Goal: Task Accomplishment & Management: Manage account settings

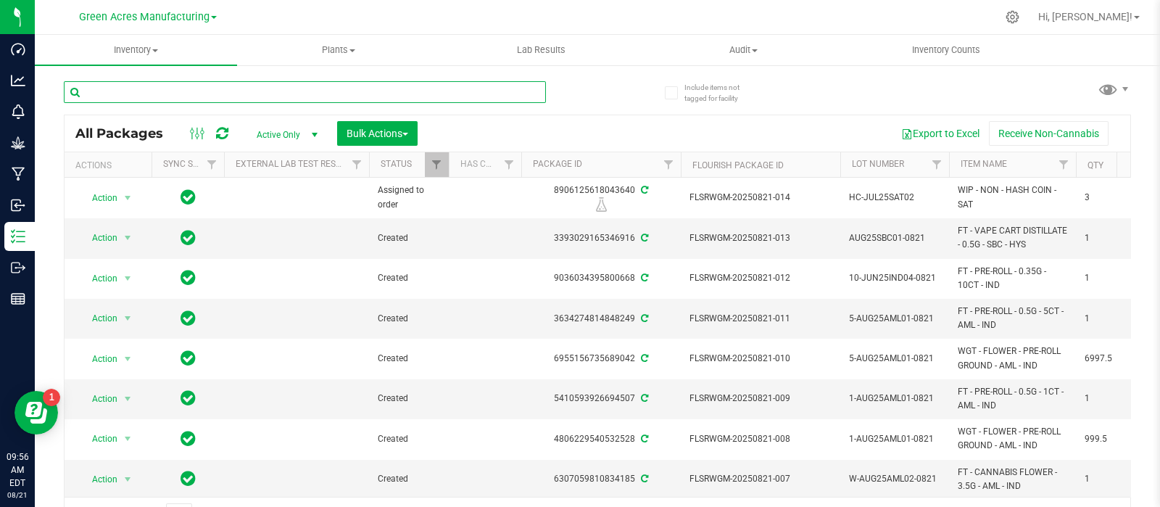
click at [170, 91] on input "text" at bounding box center [305, 92] width 482 height 22
paste input "0812-010"
type input "0812-010"
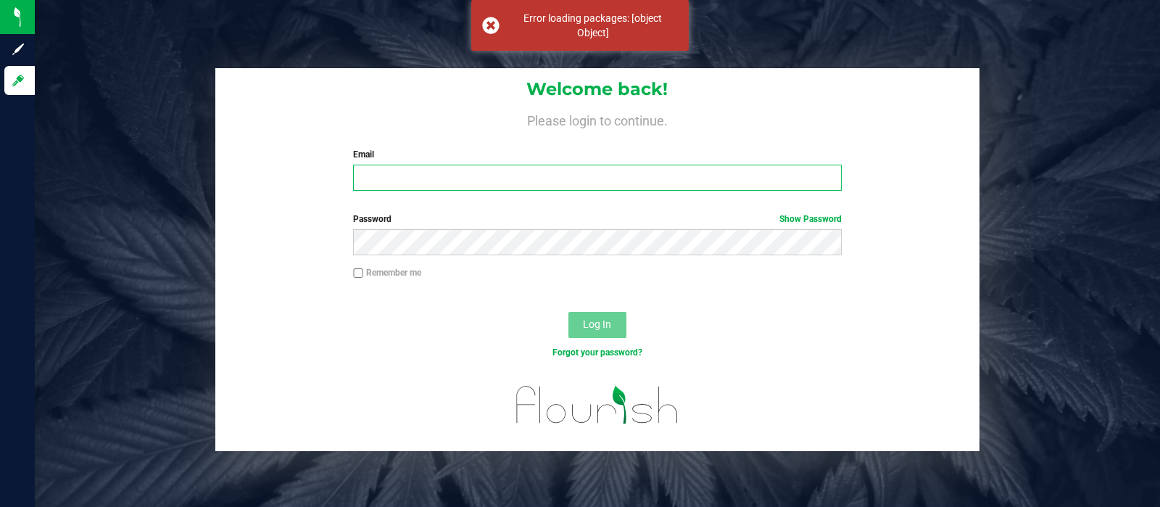
type input "[EMAIL_ADDRESS][DOMAIN_NAME]"
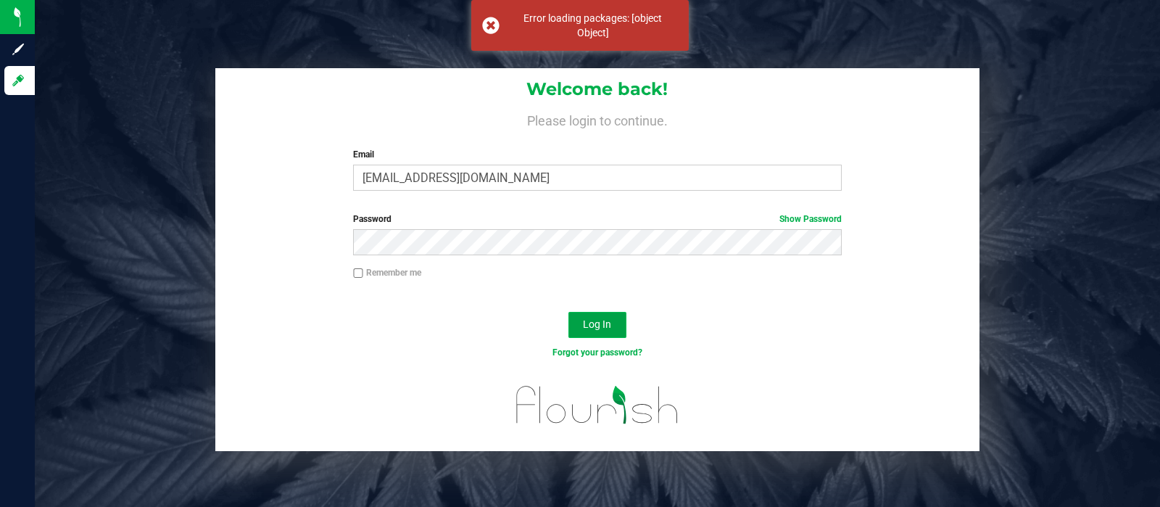
click at [602, 326] on span "Log In" at bounding box center [597, 324] width 28 height 12
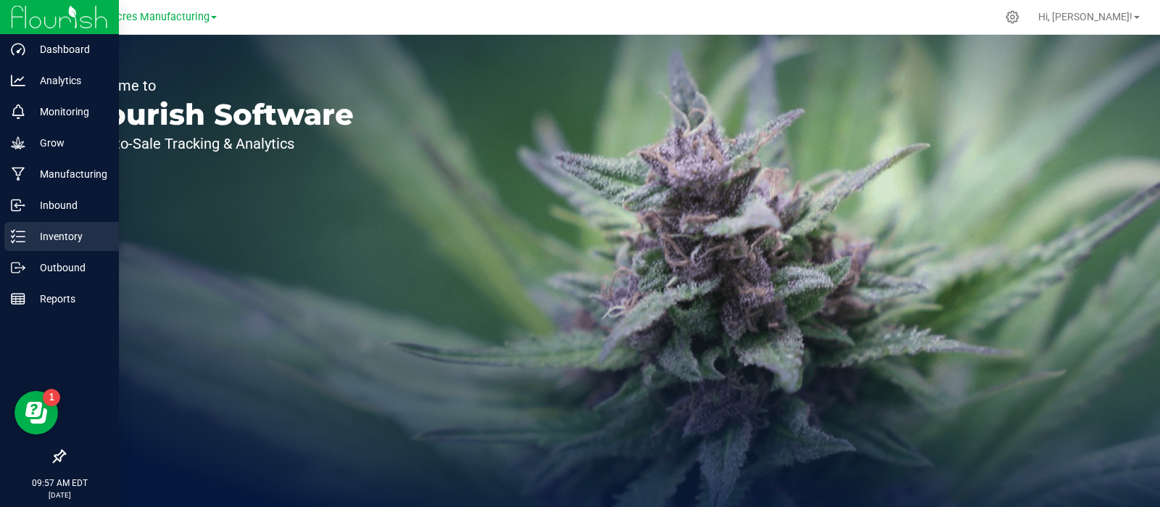
click at [16, 230] on icon at bounding box center [18, 236] width 14 height 14
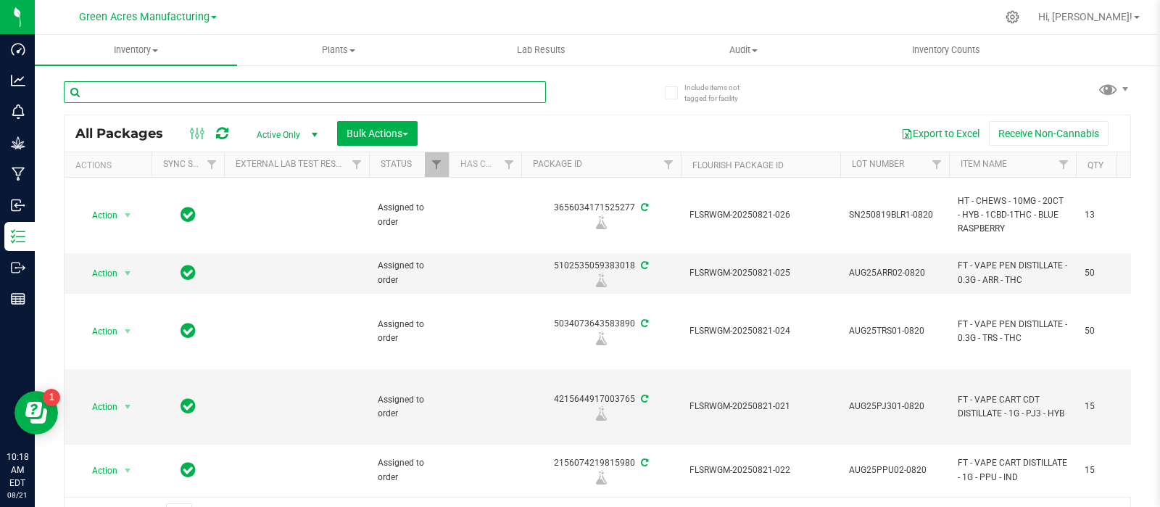
click at [188, 99] on input "text" at bounding box center [305, 92] width 482 height 22
paste input "0821-014"
type input "0821-014"
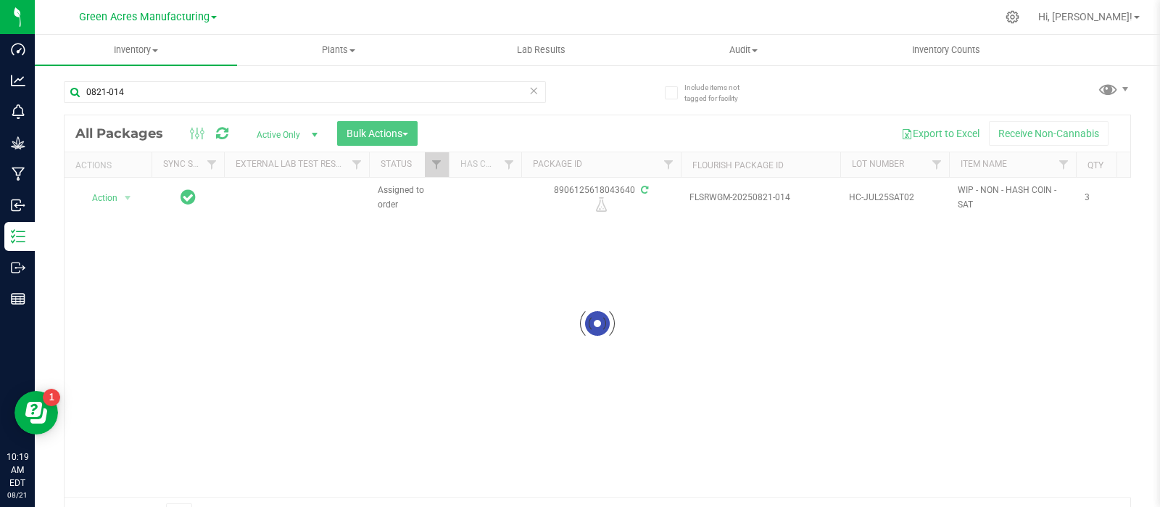
click at [88, 294] on div at bounding box center [598, 323] width 1066 height 416
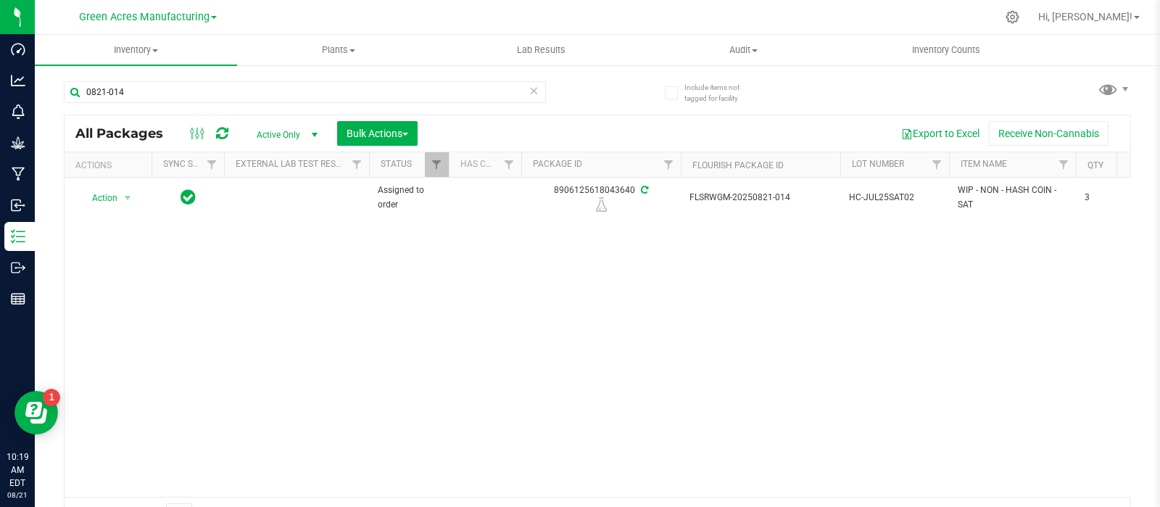
click at [1029, 307] on div "Action Action Edit attributes Global inventory Locate package Package audit log…" at bounding box center [598, 337] width 1066 height 319
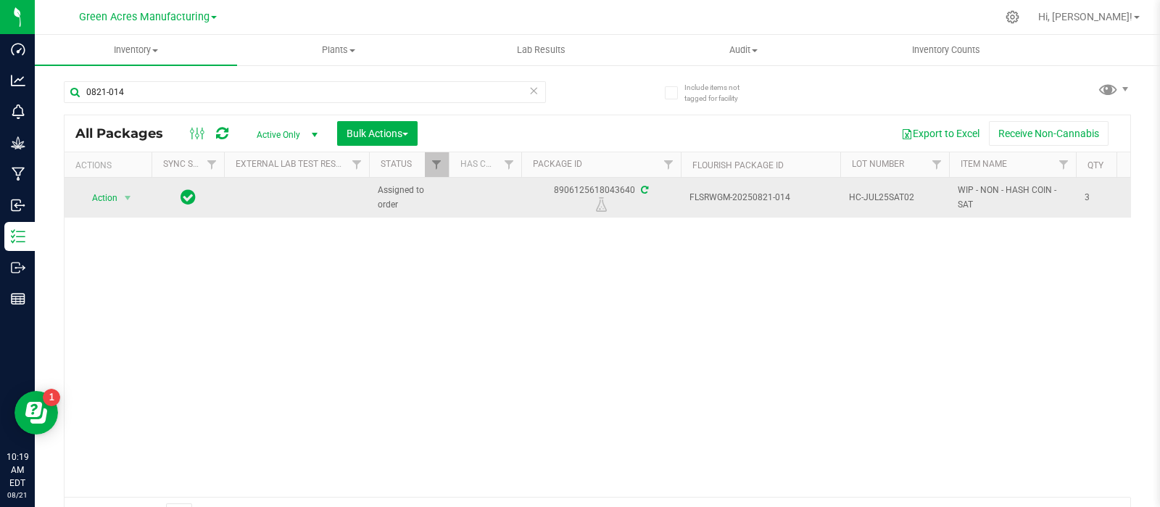
click at [558, 183] on div "8906125618043640" at bounding box center [601, 197] width 164 height 28
drag, startPoint x: 553, startPoint y: 190, endPoint x: 633, endPoint y: 188, distance: 79.8
click at [633, 188] on div "8906125618043640" at bounding box center [601, 197] width 164 height 28
copy div "8906125618043640"
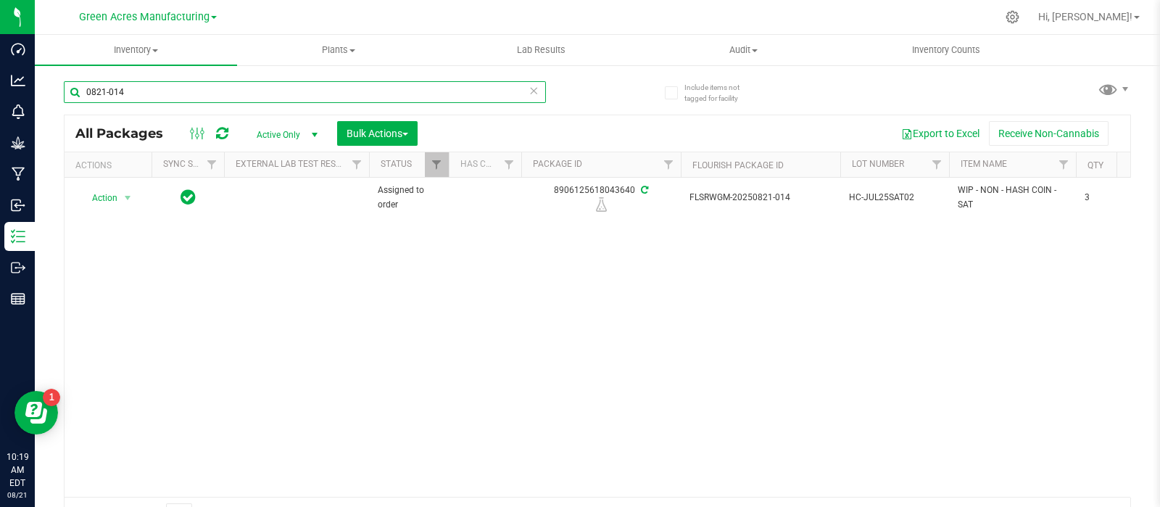
click at [153, 97] on input "0821-014" at bounding box center [305, 92] width 482 height 22
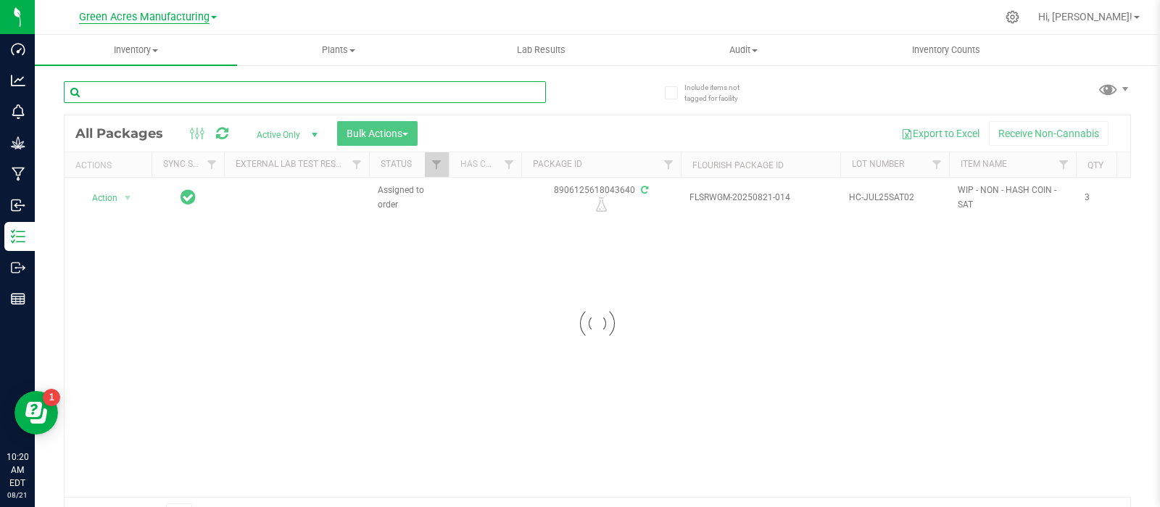
paste input "SN-250808-JCW-FF-09-8/21"
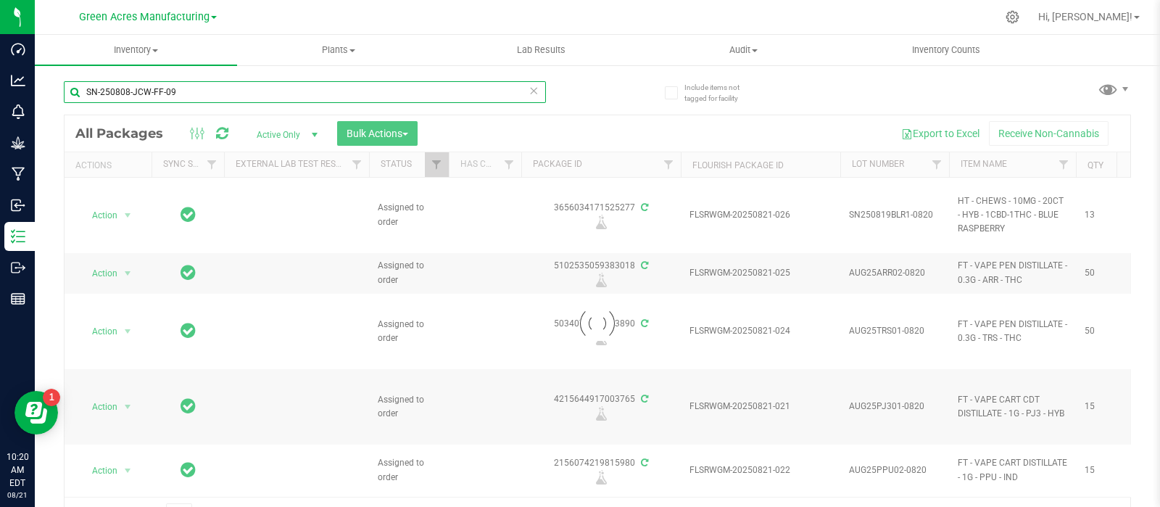
type input "SN-250808-JCW-FF-09"
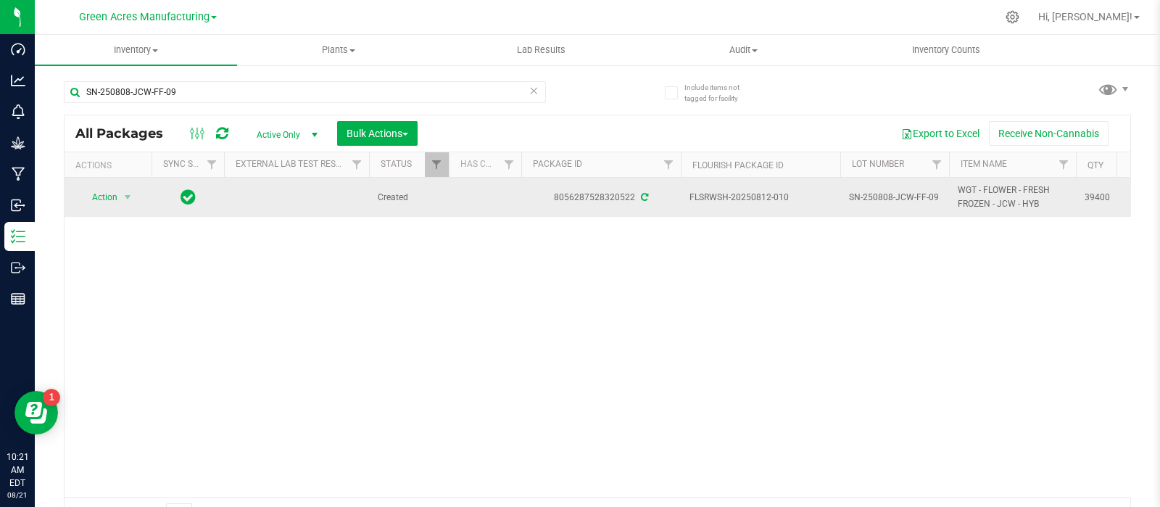
drag, startPoint x: 116, startPoint y: 178, endPoint x: 120, endPoint y: 187, distance: 9.4
click at [117, 183] on td "Action Action Adjust qty Create package Edit attributes Global inventory Locate…" at bounding box center [108, 197] width 87 height 39
click at [127, 196] on span "select" at bounding box center [128, 197] width 12 height 12
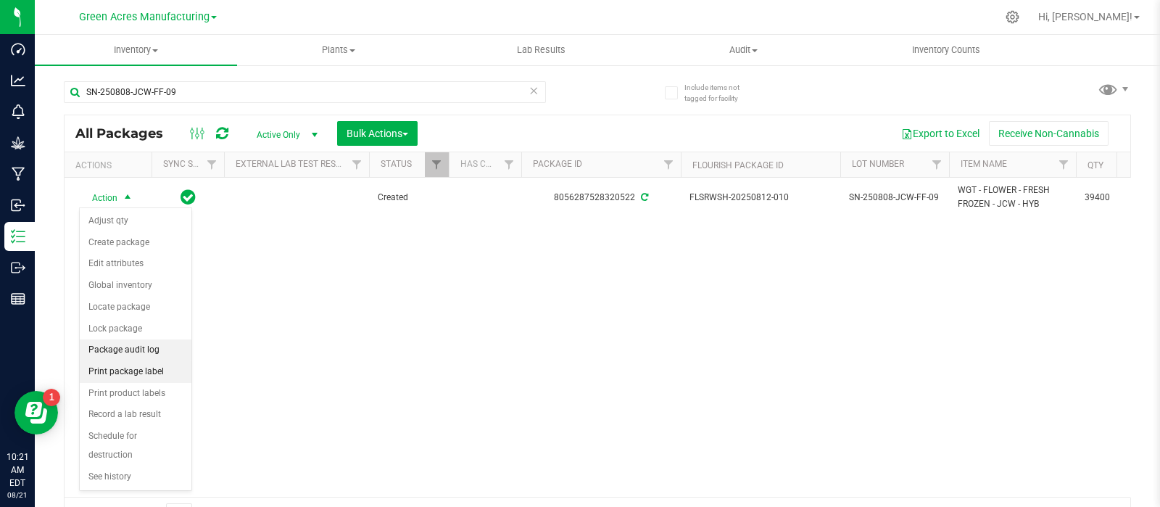
click at [109, 362] on li "Print package label" at bounding box center [136, 372] width 112 height 22
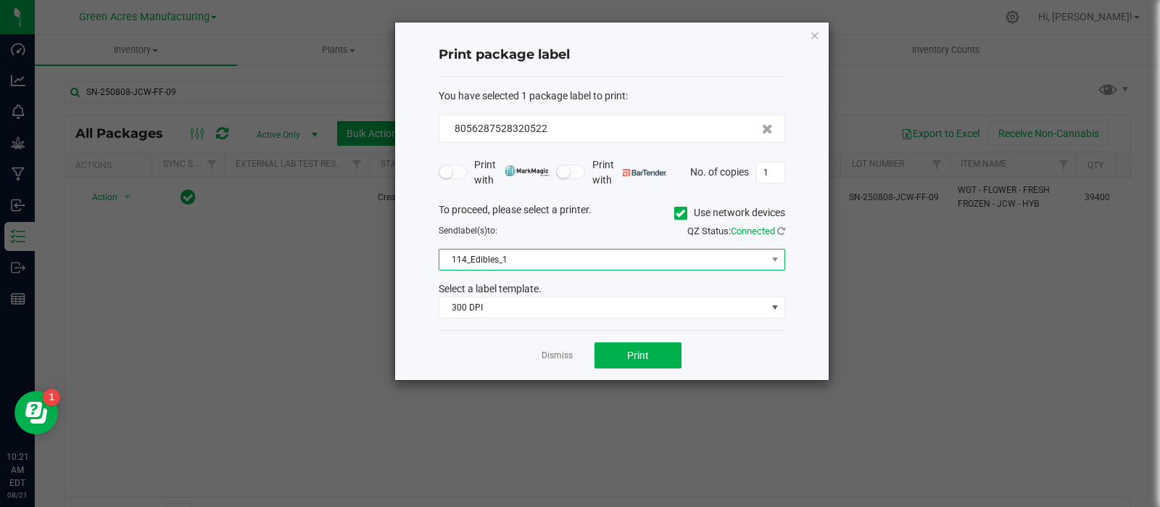
click at [522, 250] on span "114_Edibles_1" at bounding box center [602, 259] width 327 height 20
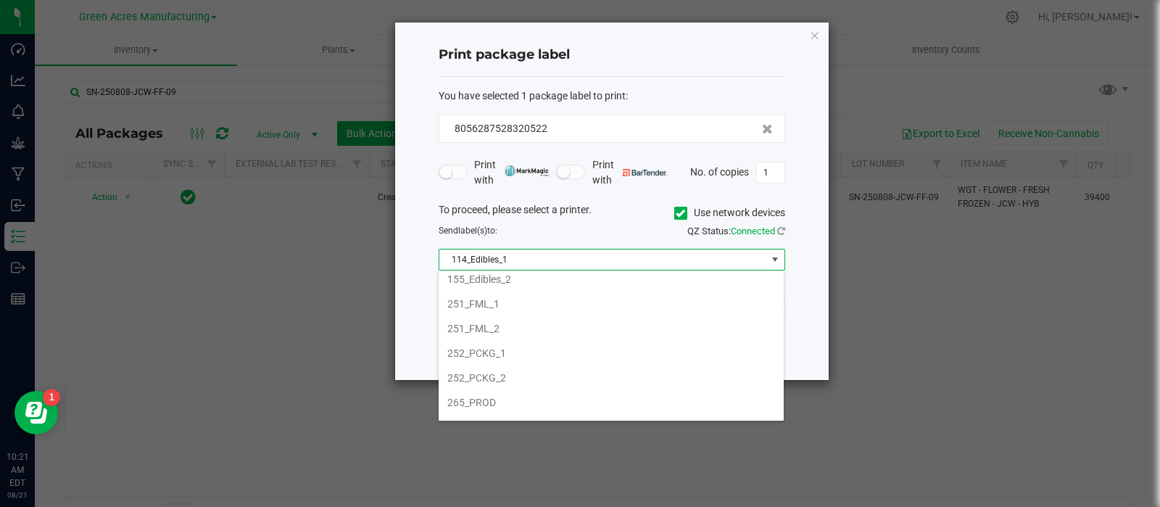
scroll to position [272, 0]
click at [297, 344] on ngb-modal-window "Print package label You have selected 1 package label to print : 80562875283205…" at bounding box center [585, 253] width 1171 height 507
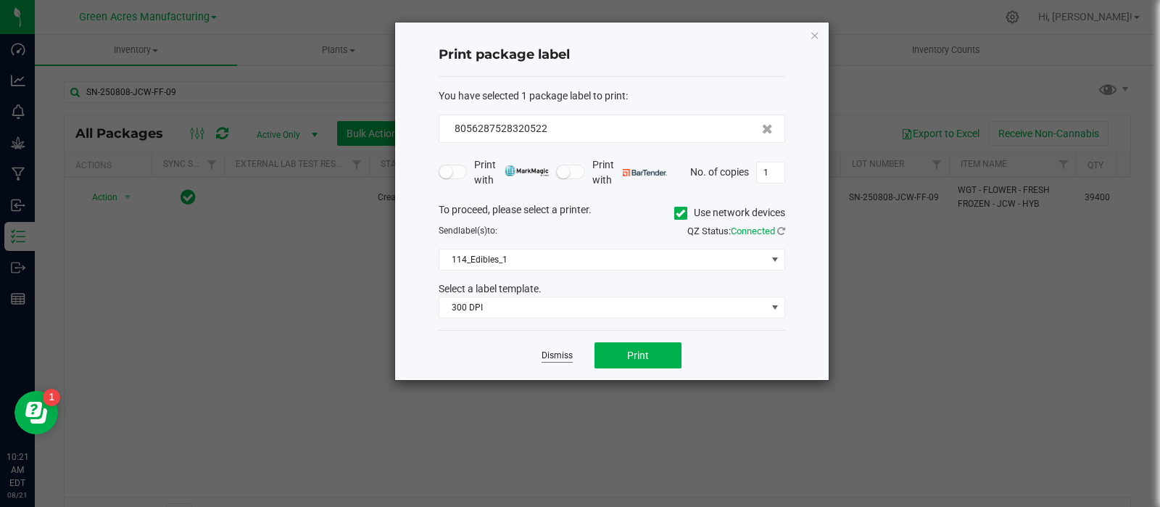
click at [550, 358] on div "Dismiss Print" at bounding box center [612, 355] width 347 height 50
click at [544, 351] on link "Dismiss" at bounding box center [557, 355] width 31 height 12
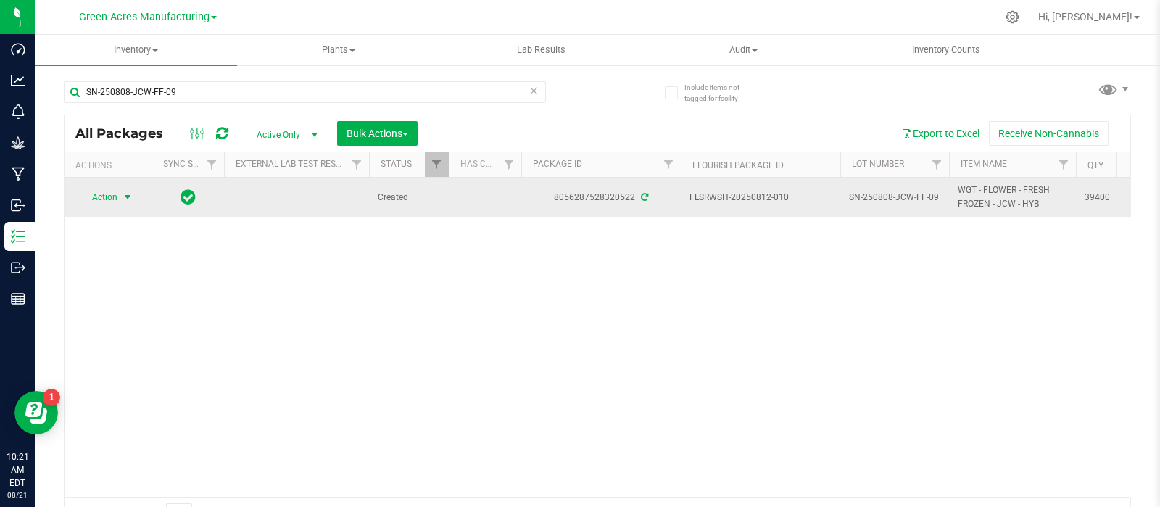
click at [875, 183] on td "SN-250808-JCW-FF-09" at bounding box center [894, 197] width 109 height 39
click at [878, 191] on input "SN-250808-JCW-FF-09" at bounding box center [892, 197] width 104 height 22
type input "LH-AUG25JCW05"
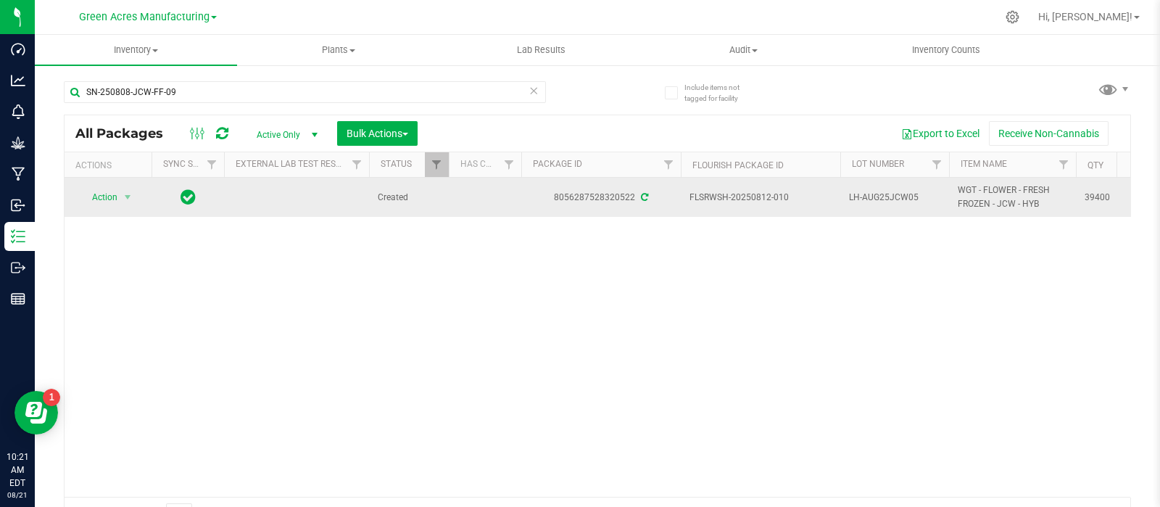
click at [117, 204] on td "Action Action Adjust qty Create package Edit attributes Global inventory Locate…" at bounding box center [108, 197] width 87 height 39
click at [108, 194] on span "Action" at bounding box center [98, 197] width 39 height 20
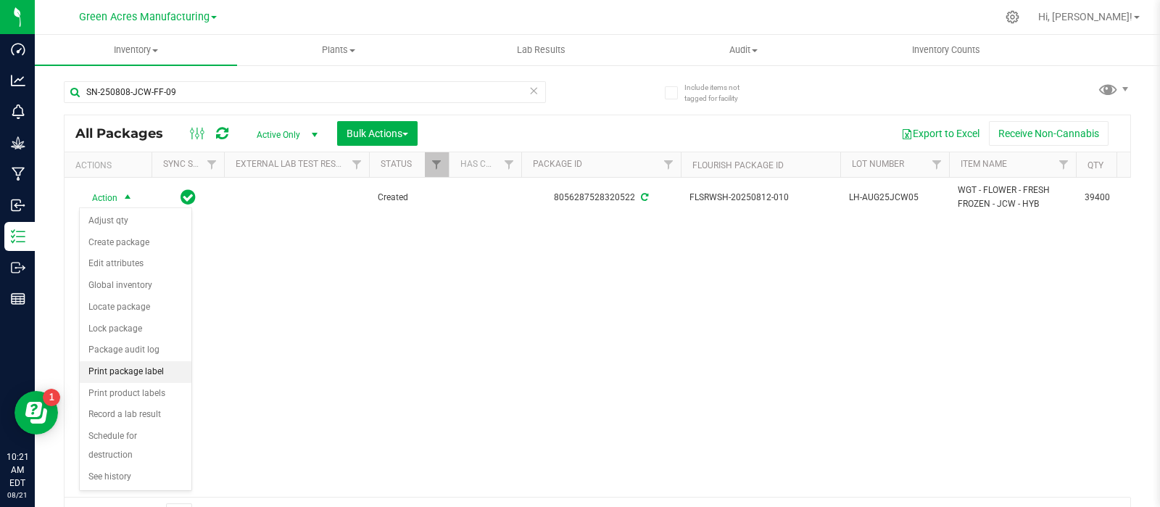
click at [134, 374] on li "Print package label" at bounding box center [136, 372] width 112 height 22
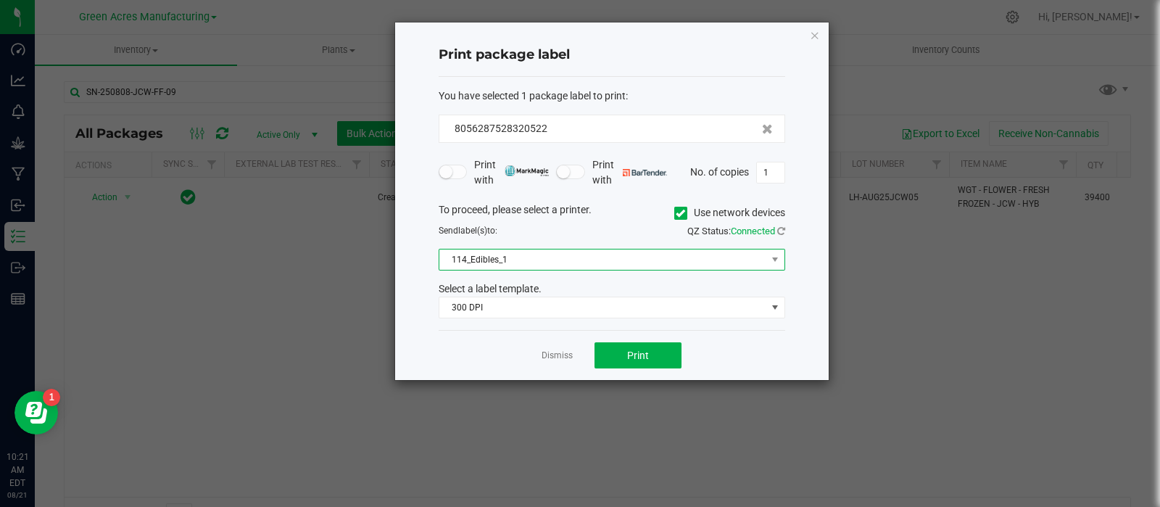
click at [524, 255] on span "114_Edibles_1" at bounding box center [602, 259] width 327 height 20
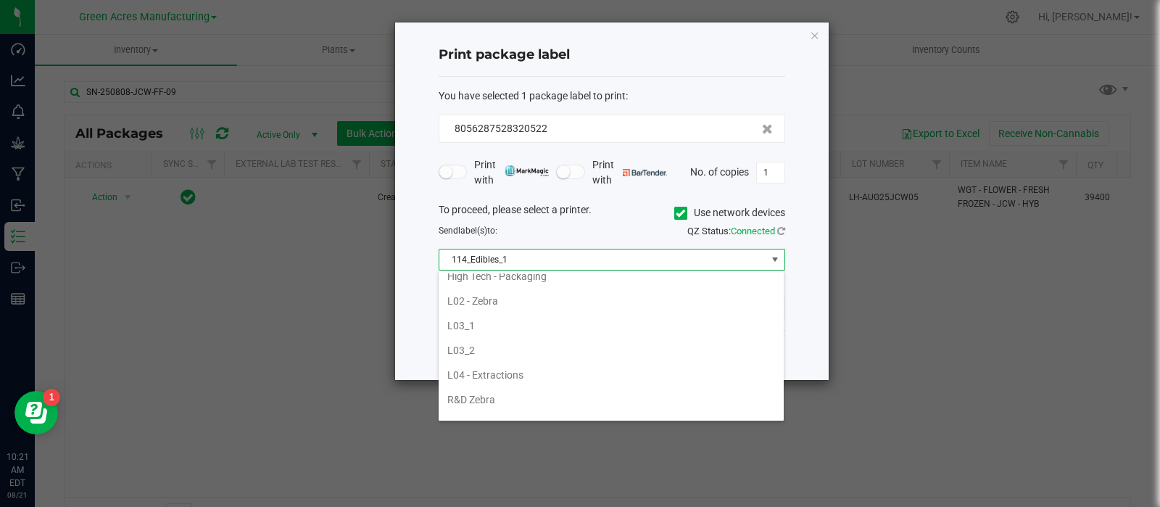
scroll to position [479, 0]
click at [533, 386] on li "R&D Zebra" at bounding box center [611, 398] width 345 height 25
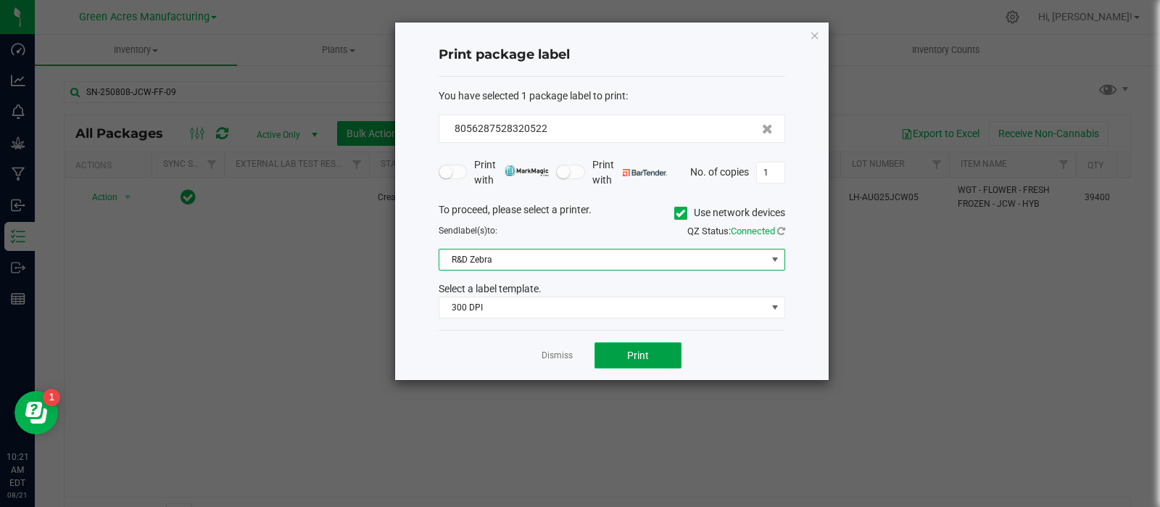
click at [628, 357] on span "Print" at bounding box center [638, 355] width 22 height 12
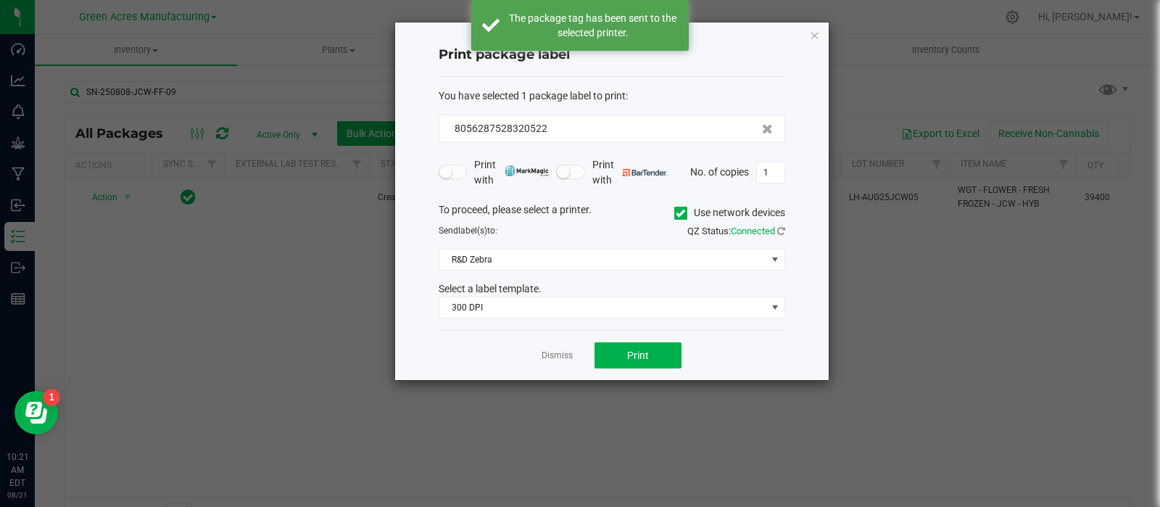
click at [552, 356] on link "Dismiss" at bounding box center [557, 355] width 31 height 12
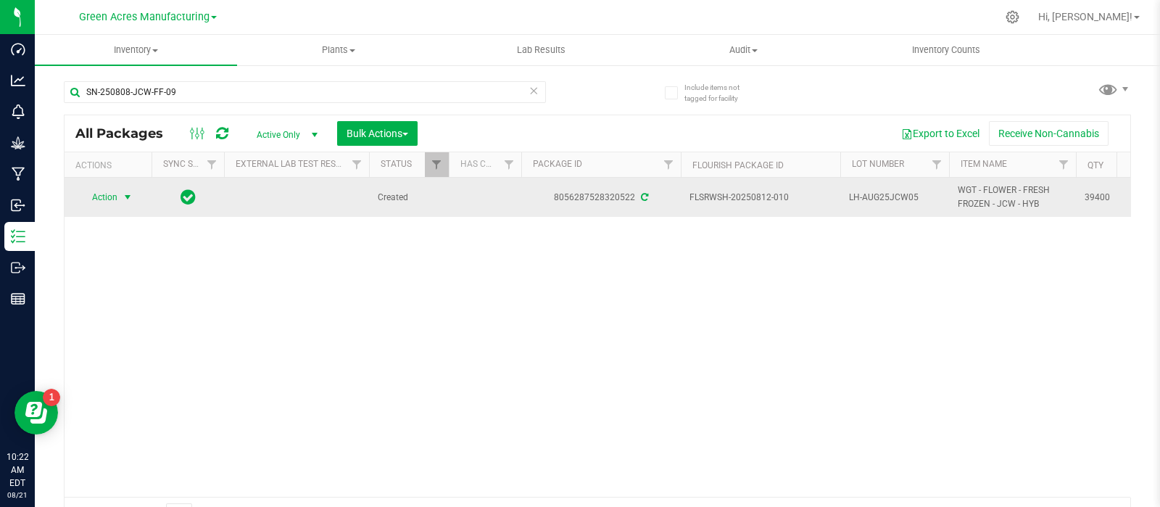
click at [124, 197] on span "select" at bounding box center [128, 197] width 12 height 12
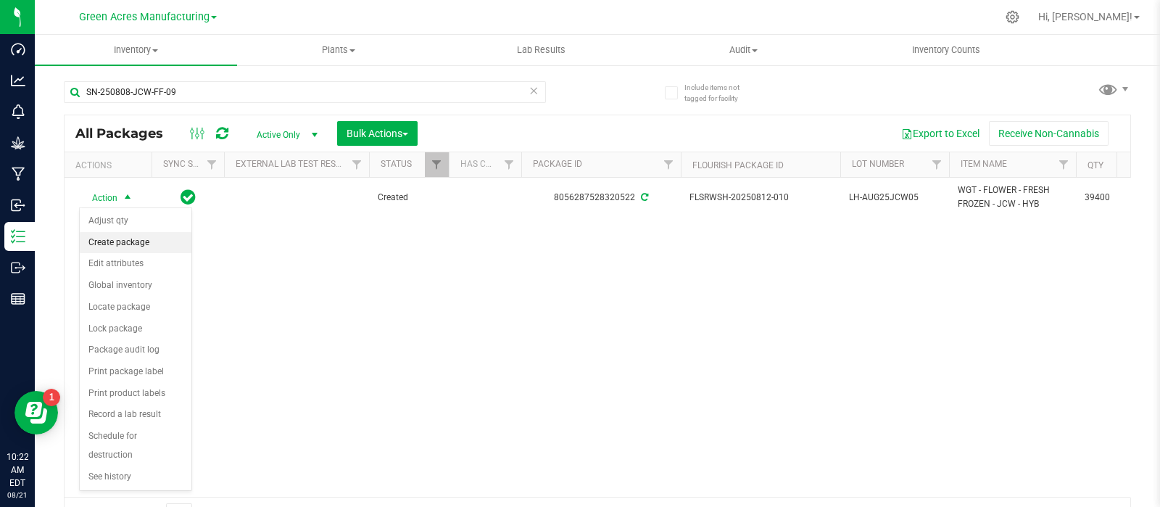
click at [154, 244] on li "Create package" at bounding box center [136, 243] width 112 height 22
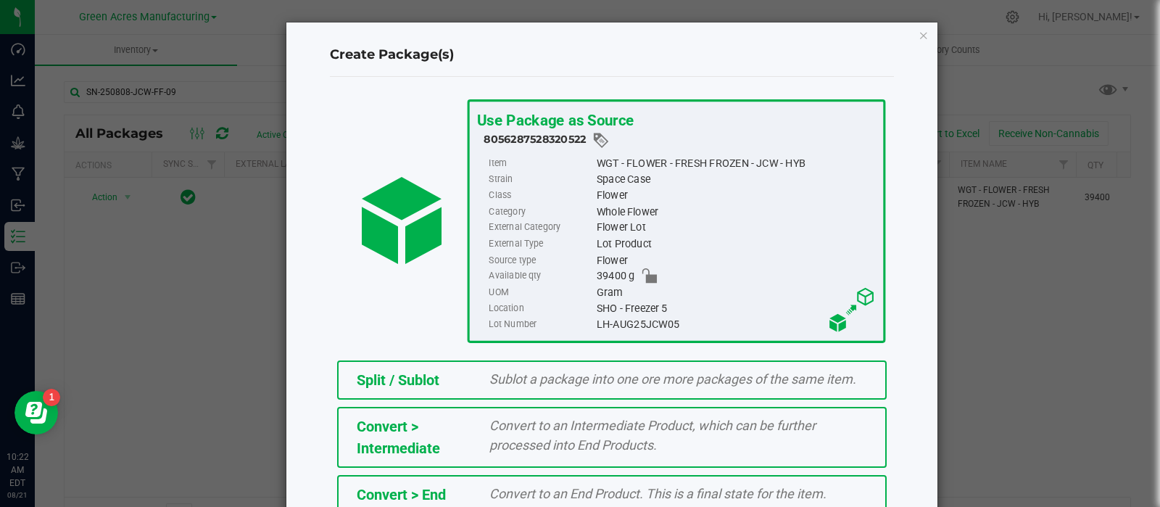
scroll to position [260, 0]
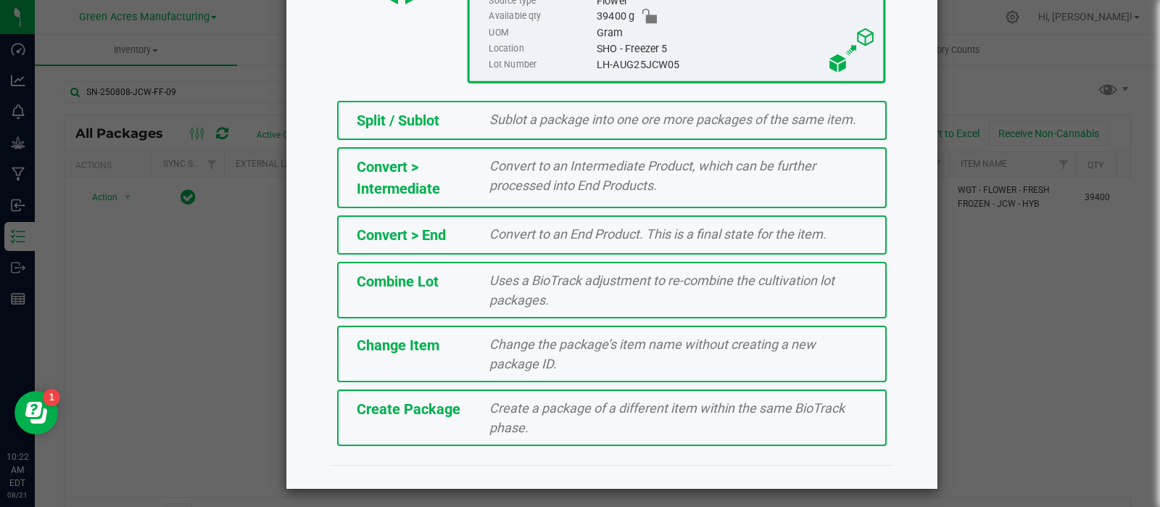
click at [446, 395] on div "Create Package Create a package of a different item within the same BioTrack ph…" at bounding box center [612, 417] width 550 height 57
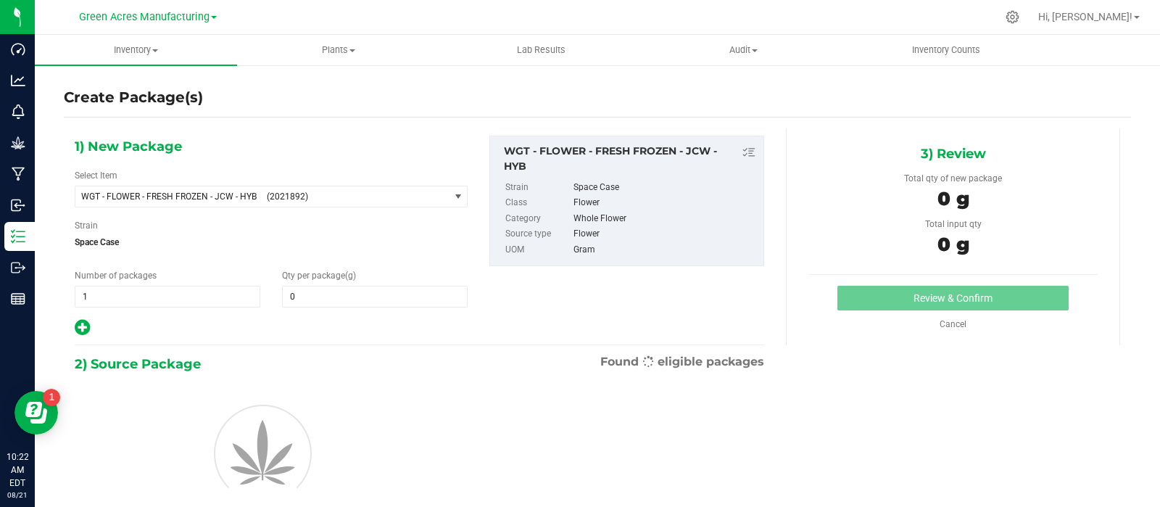
type input "0.0000"
click at [333, 291] on span at bounding box center [375, 297] width 186 height 22
type input "0.0000"
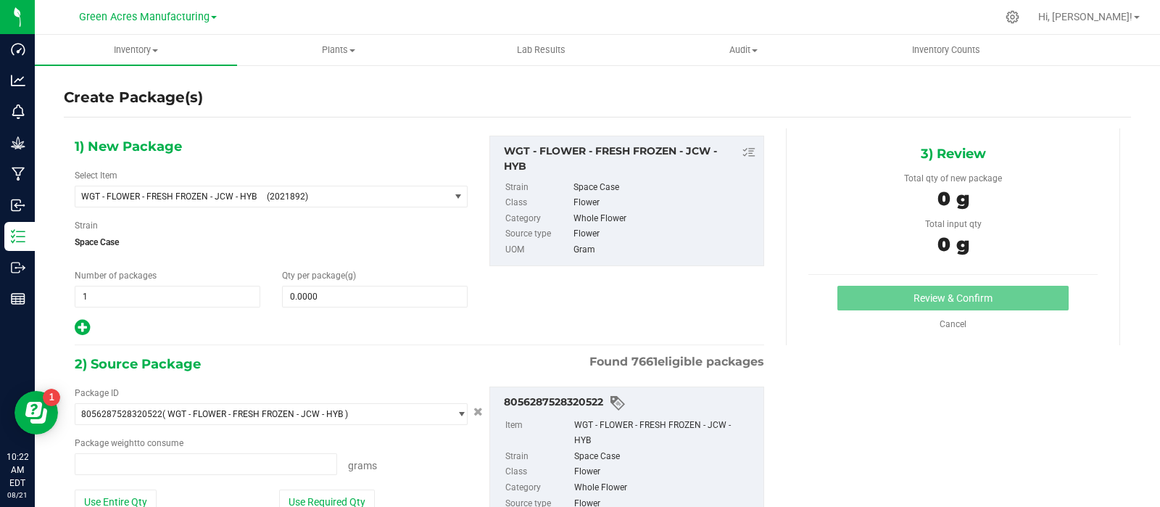
type input "0.0000 g"
click at [299, 297] on span at bounding box center [375, 297] width 186 height 22
paste input "9850"
type input "9850"
type input "9,850.0000"
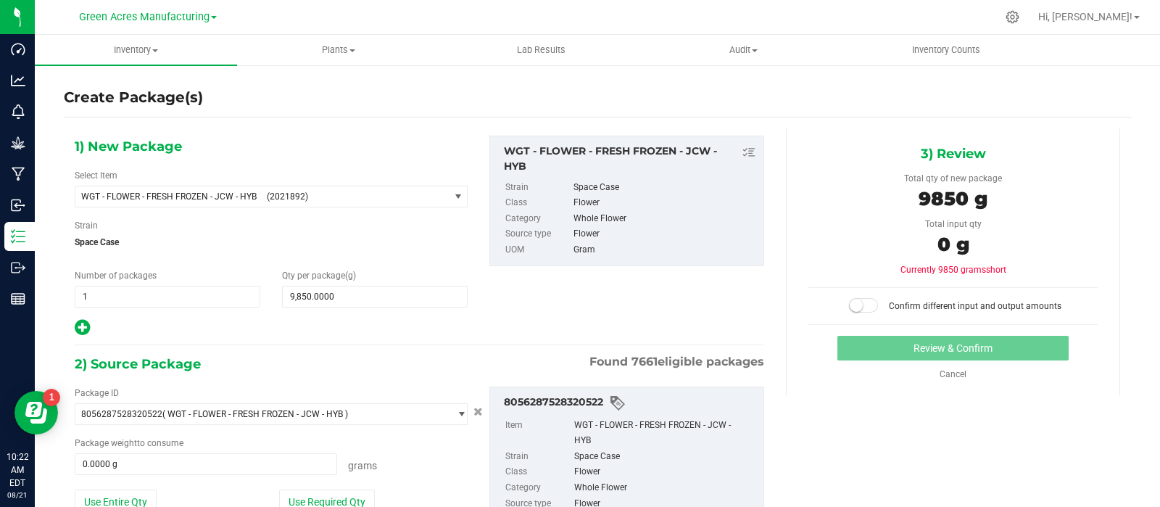
click at [312, 328] on div at bounding box center [271, 327] width 393 height 19
click at [310, 490] on button "Use Required Qty" at bounding box center [327, 501] width 96 height 25
type input "9850.0000 g"
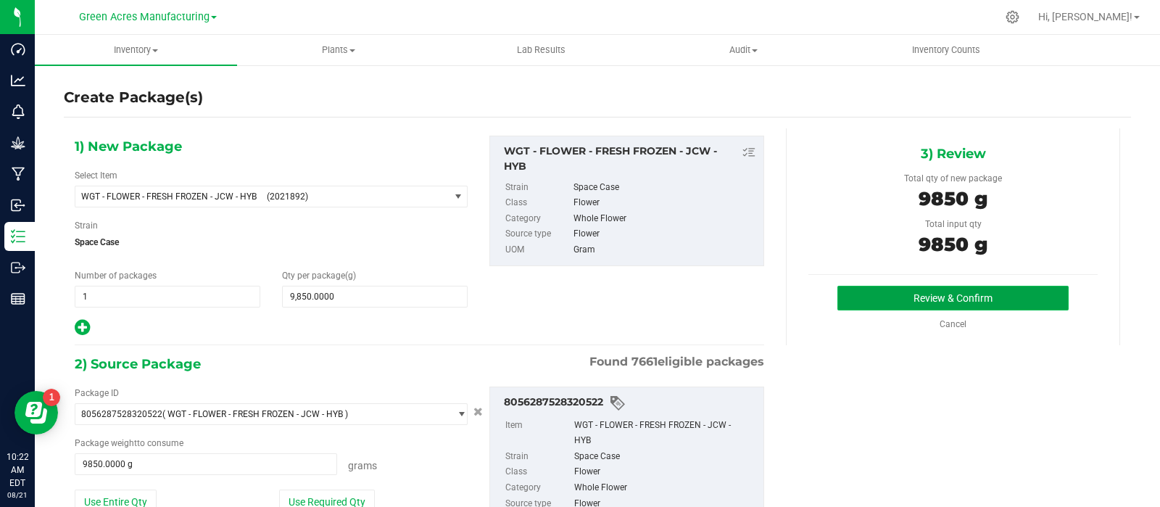
click at [908, 296] on button "Review & Confirm" at bounding box center [952, 298] width 231 height 25
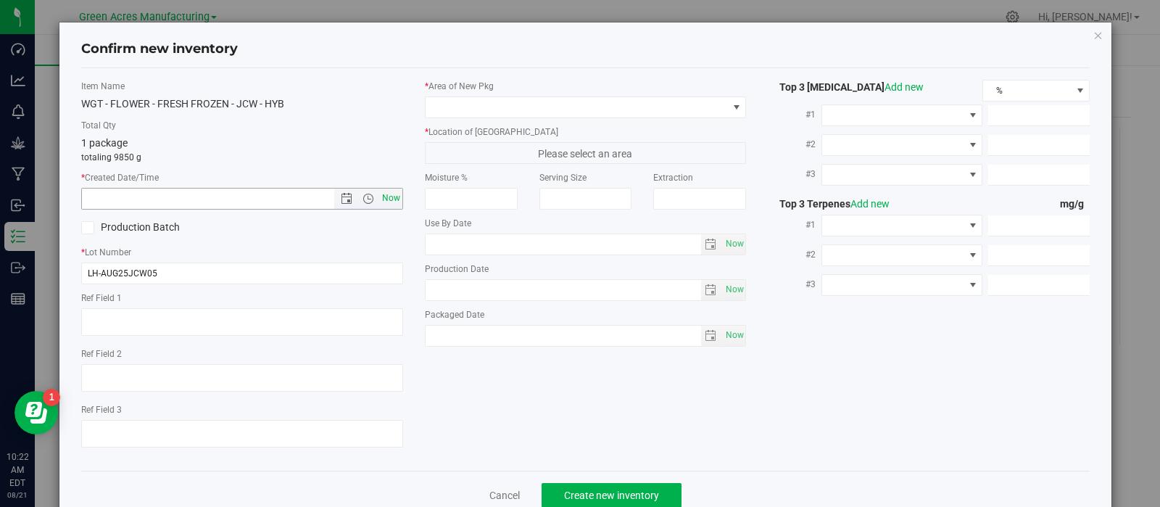
click at [388, 201] on span "Now" at bounding box center [390, 198] width 25 height 21
type input "[DATE] 10:22 AM"
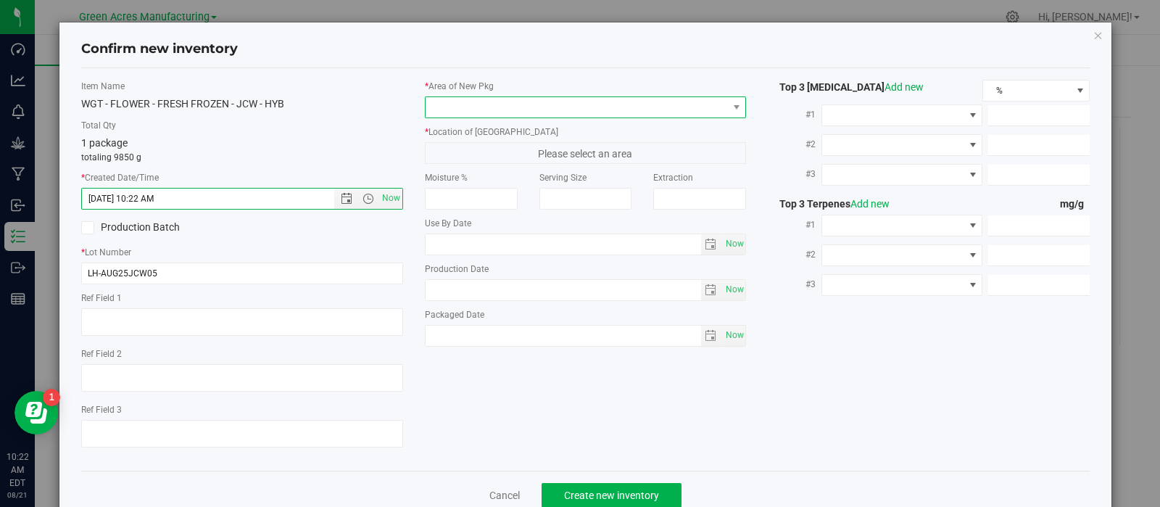
click at [473, 103] on span at bounding box center [577, 107] width 302 height 20
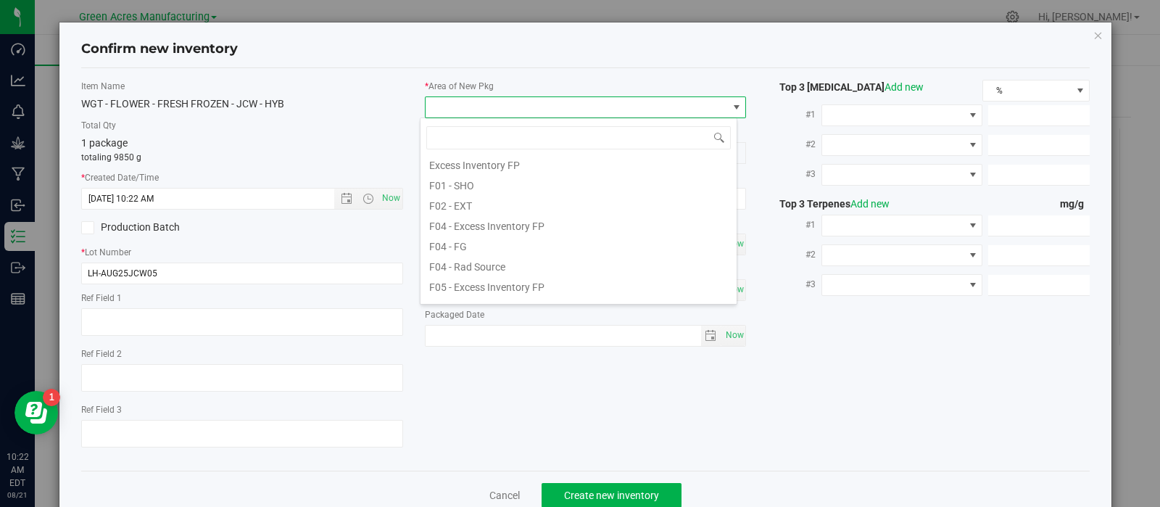
scroll to position [39, 0]
click at [478, 194] on li "F01 - SHO" at bounding box center [578, 188] width 316 height 20
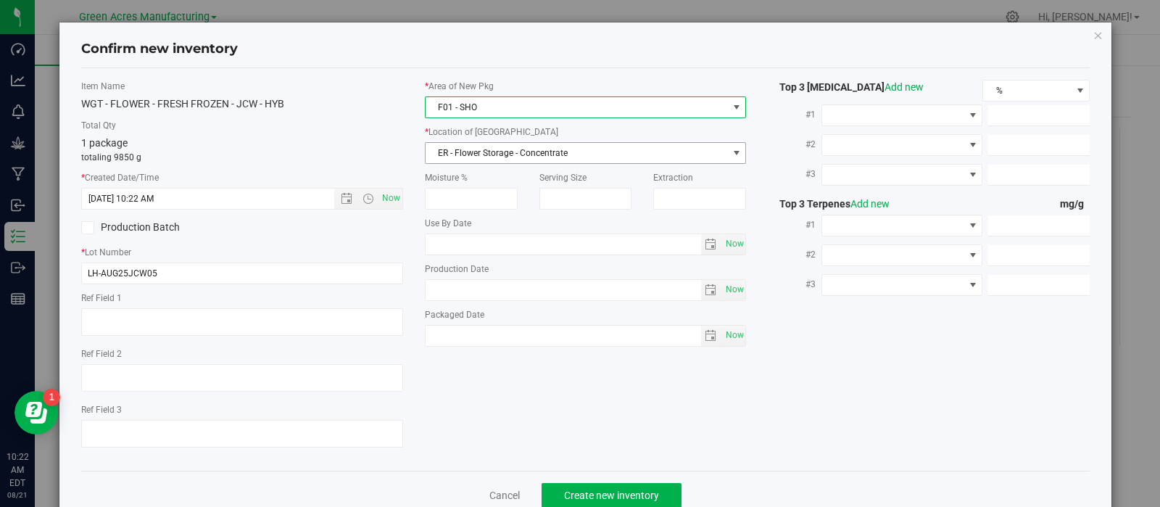
click at [479, 154] on span "ER - Flower Storage - Concentrate" at bounding box center [577, 153] width 302 height 20
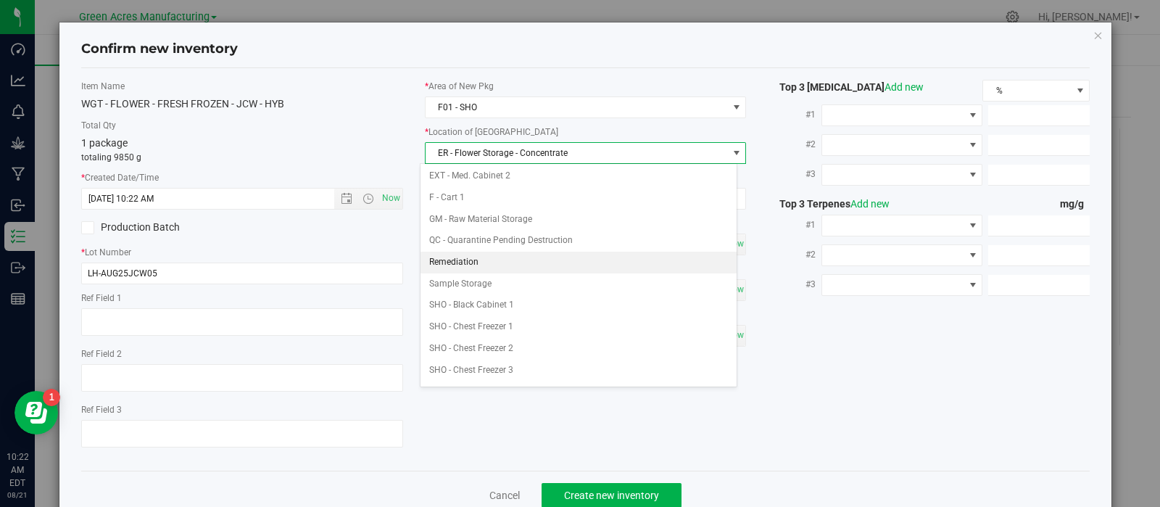
scroll to position [179, 0]
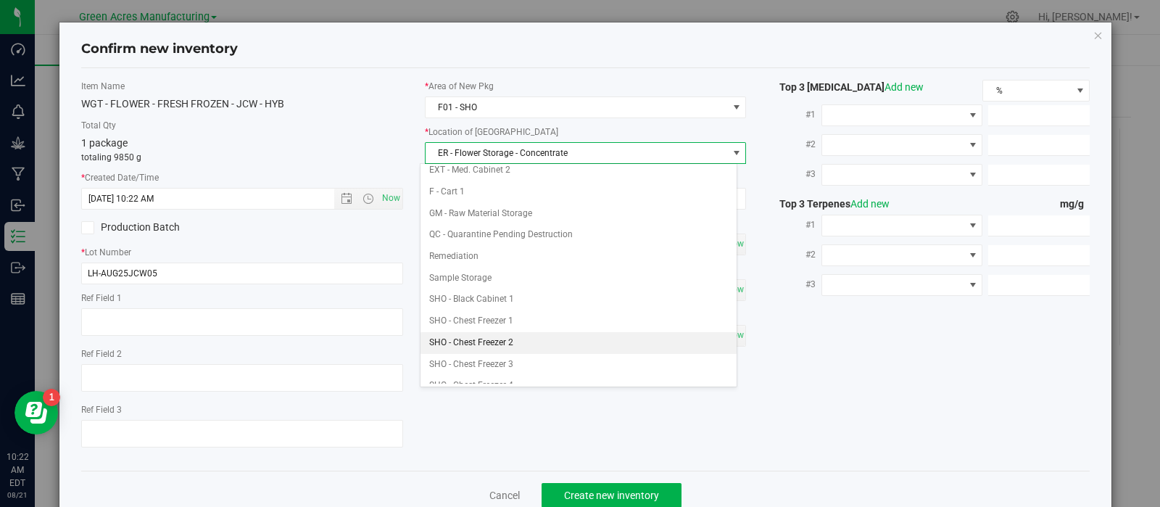
click at [482, 333] on li "SHO - Chest Freezer 2" at bounding box center [578, 343] width 316 height 22
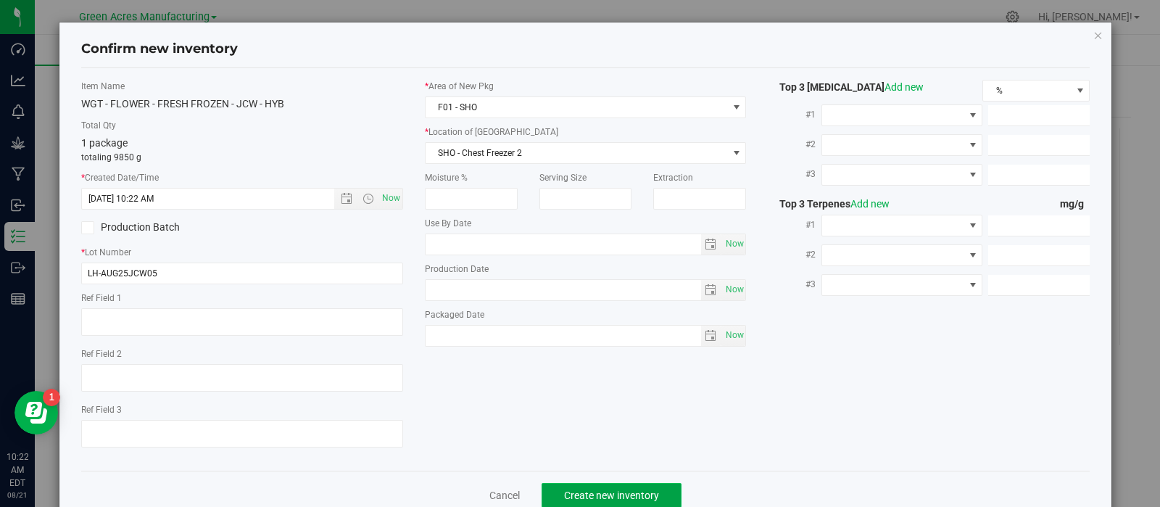
click at [553, 487] on button "Create new inventory" at bounding box center [612, 495] width 140 height 25
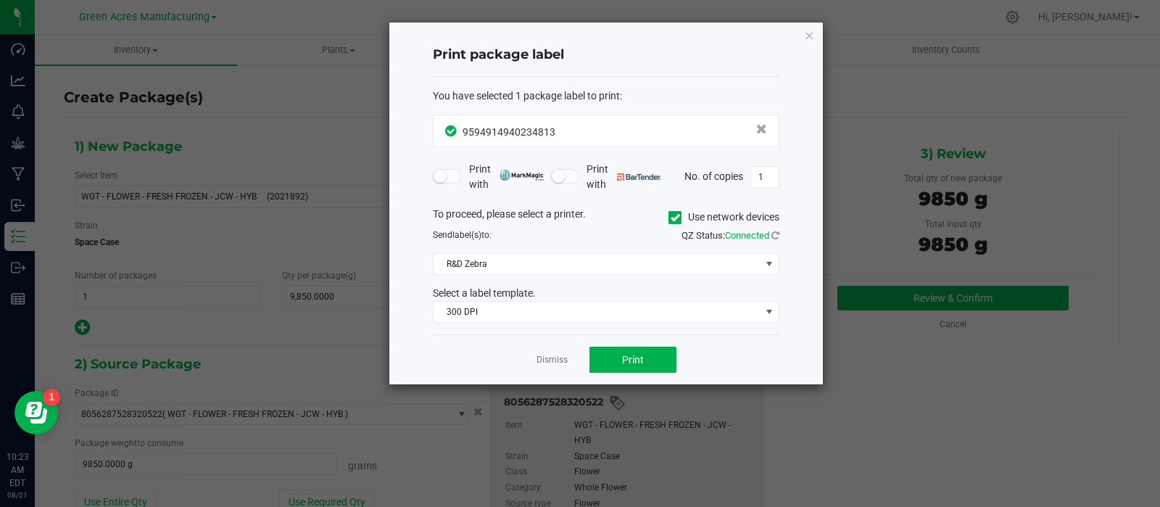
click at [721, 369] on div "Dismiss Print" at bounding box center [606, 359] width 347 height 50
click at [631, 363] on span "Print" at bounding box center [633, 360] width 22 height 12
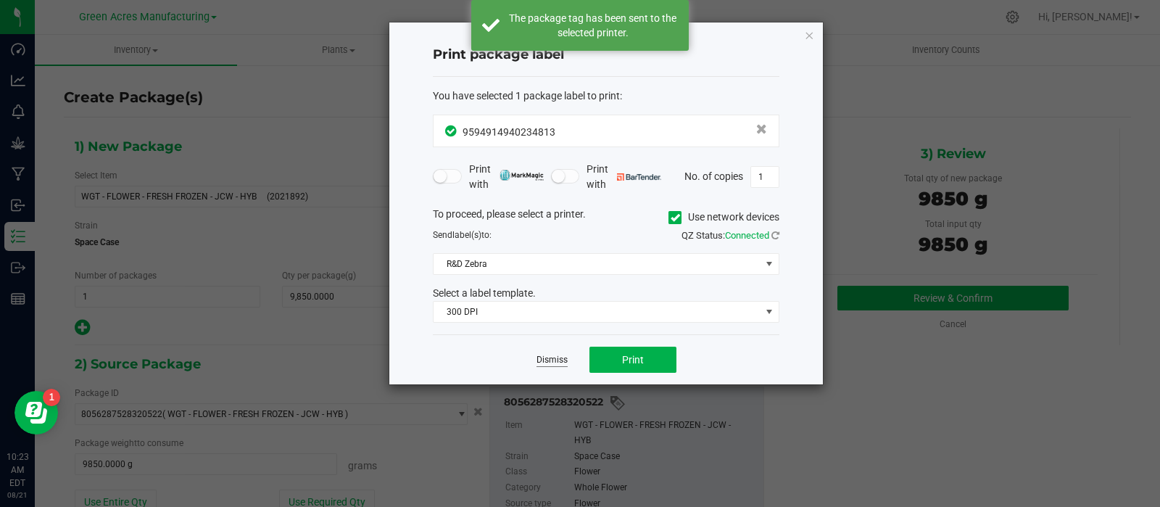
click at [551, 359] on link "Dismiss" at bounding box center [551, 360] width 31 height 12
